Goal: Understand process/instructions

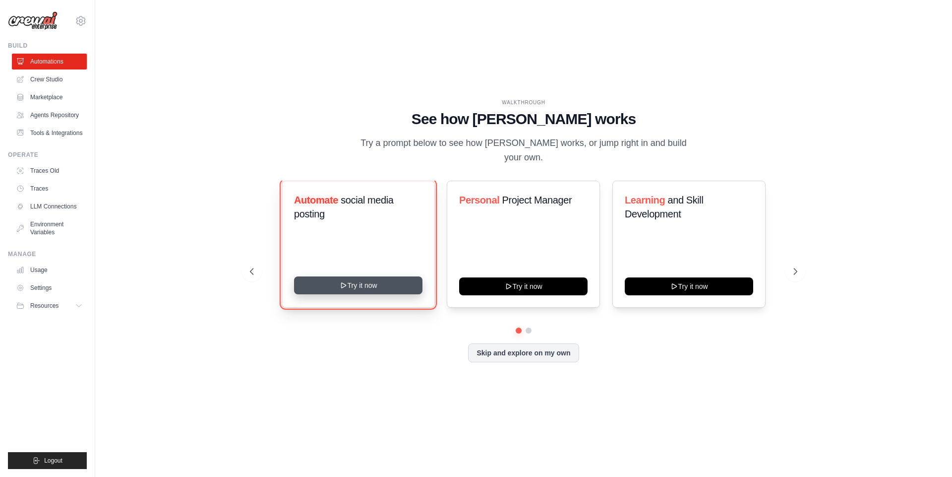
click at [350, 280] on button "Try it now" at bounding box center [358, 285] width 128 height 18
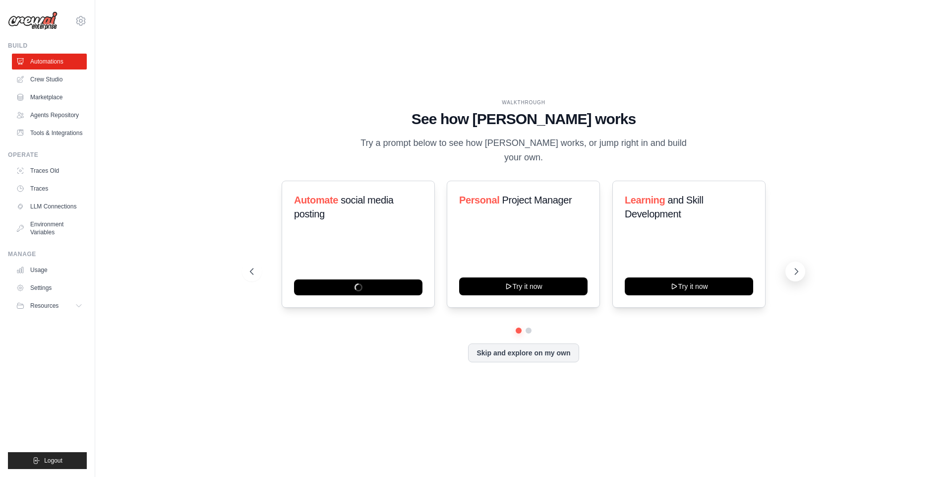
click at [795, 268] on icon at bounding box center [796, 271] width 10 height 10
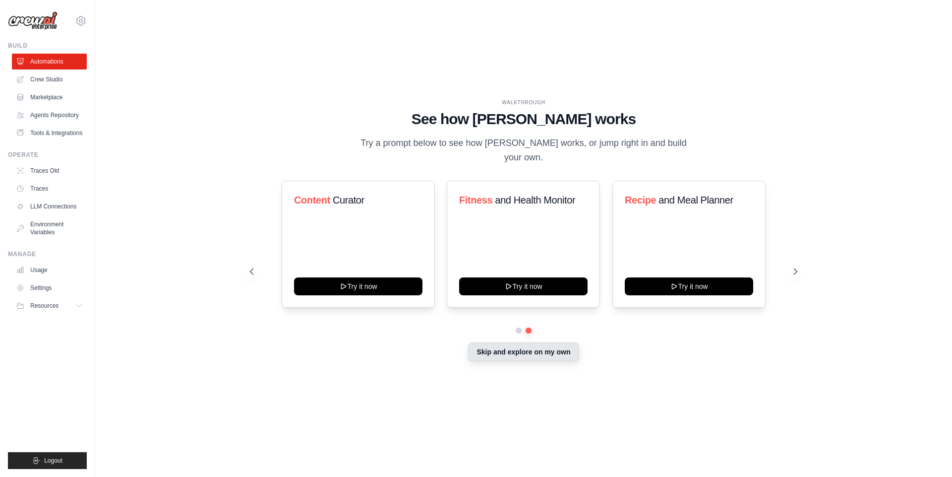
click at [529, 352] on button "Skip and explore on my own" at bounding box center [523, 351] width 111 height 19
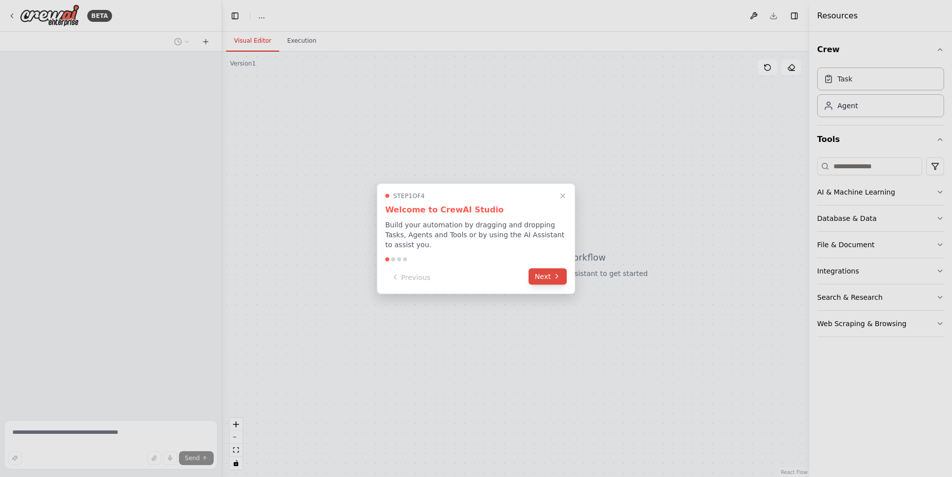
click at [554, 277] on icon at bounding box center [557, 276] width 8 height 8
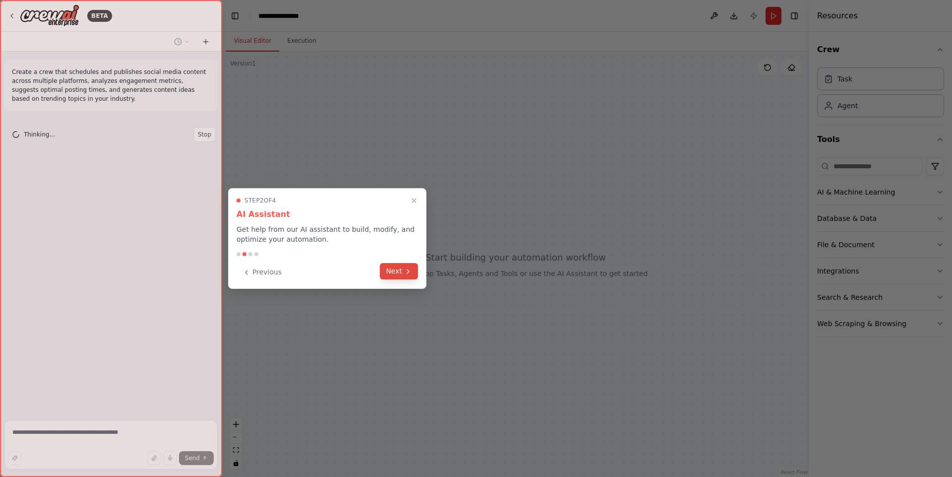
click at [400, 272] on button "Next" at bounding box center [399, 271] width 38 height 16
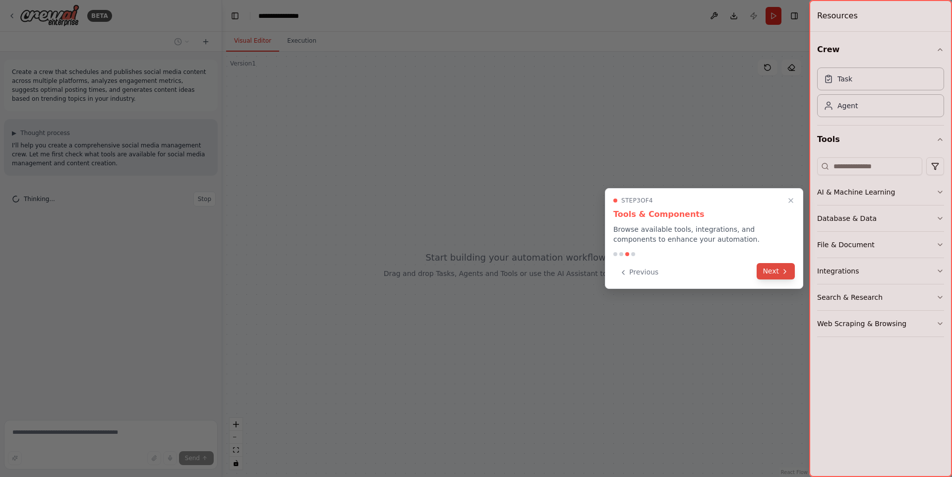
click at [777, 272] on button "Next" at bounding box center [776, 271] width 38 height 16
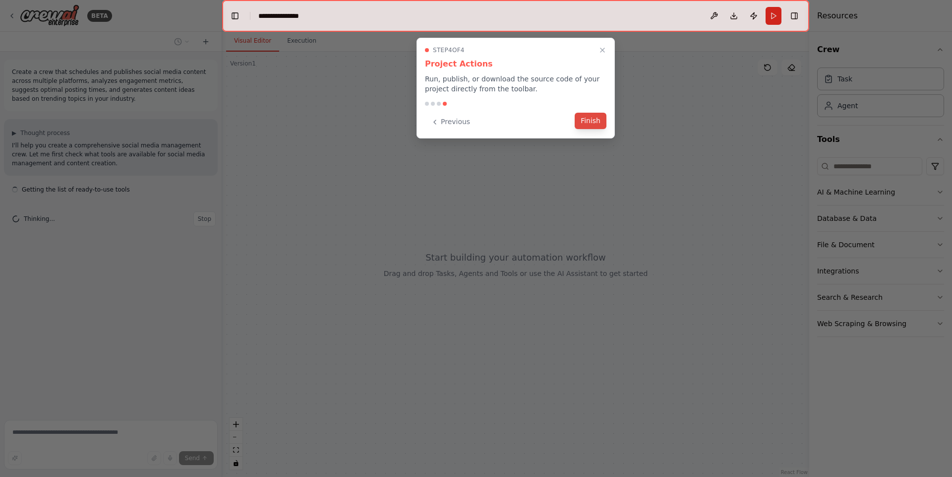
click at [589, 116] on button "Finish" at bounding box center [591, 121] width 32 height 16
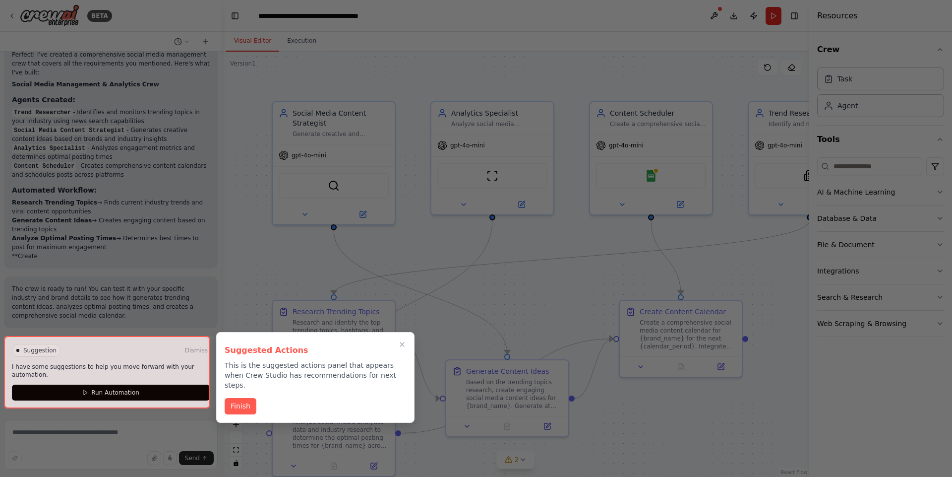
click at [433, 258] on div at bounding box center [476, 238] width 952 height 477
click at [239, 400] on button "Finish" at bounding box center [241, 405] width 32 height 16
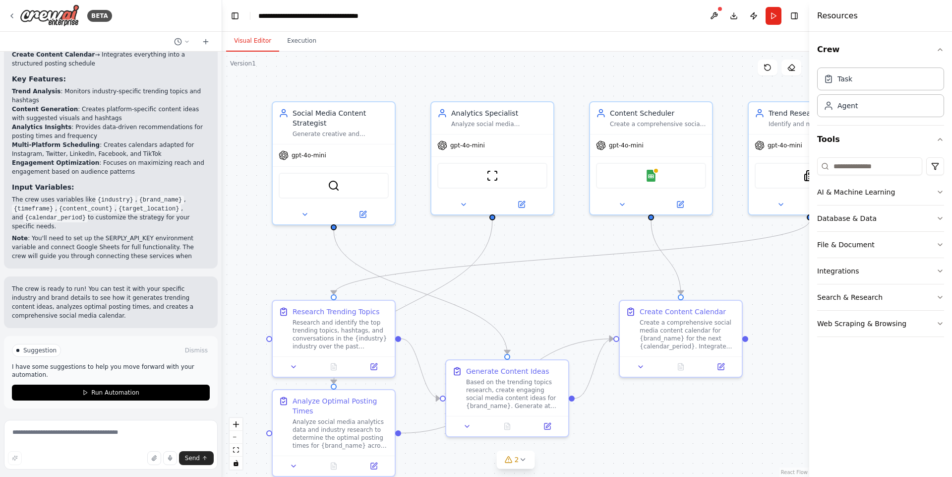
scroll to position [1002, 0]
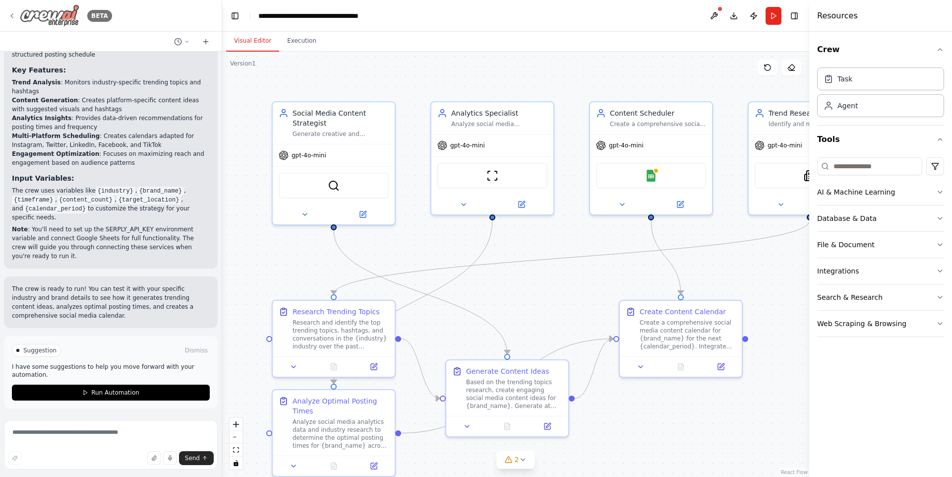
click at [51, 13] on img at bounding box center [50, 15] width 60 height 22
